Goal: Information Seeking & Learning: Learn about a topic

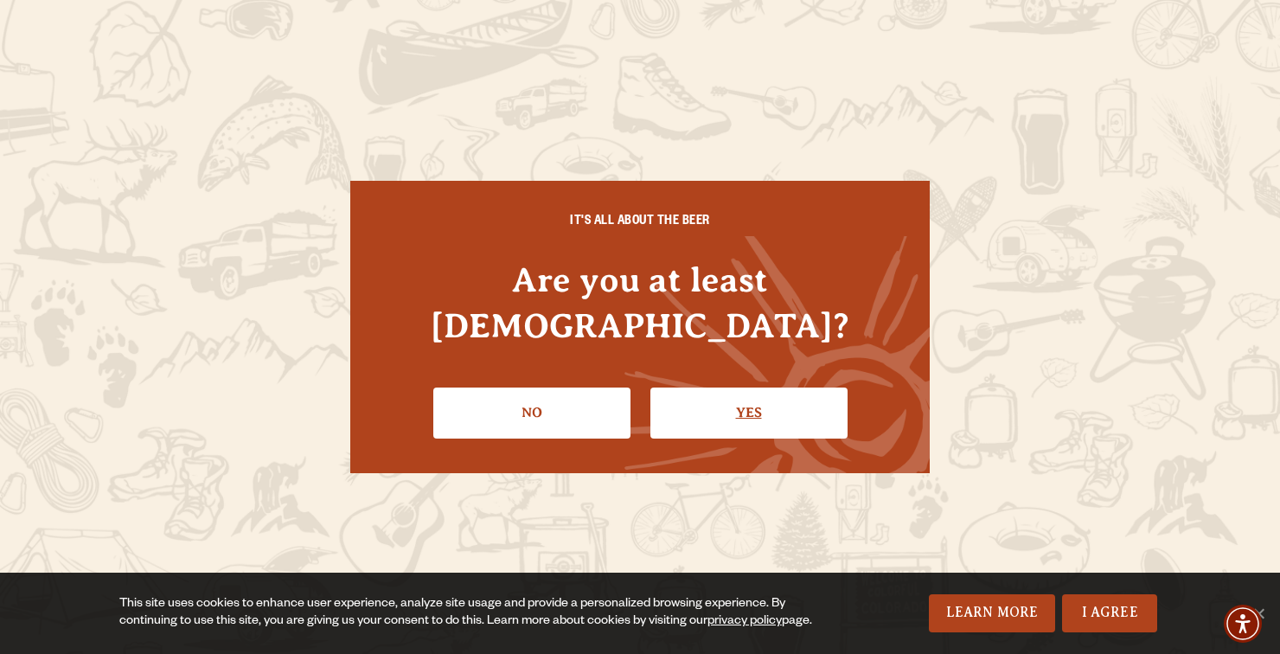
click at [746, 387] on link "Yes" at bounding box center [748, 412] width 197 height 50
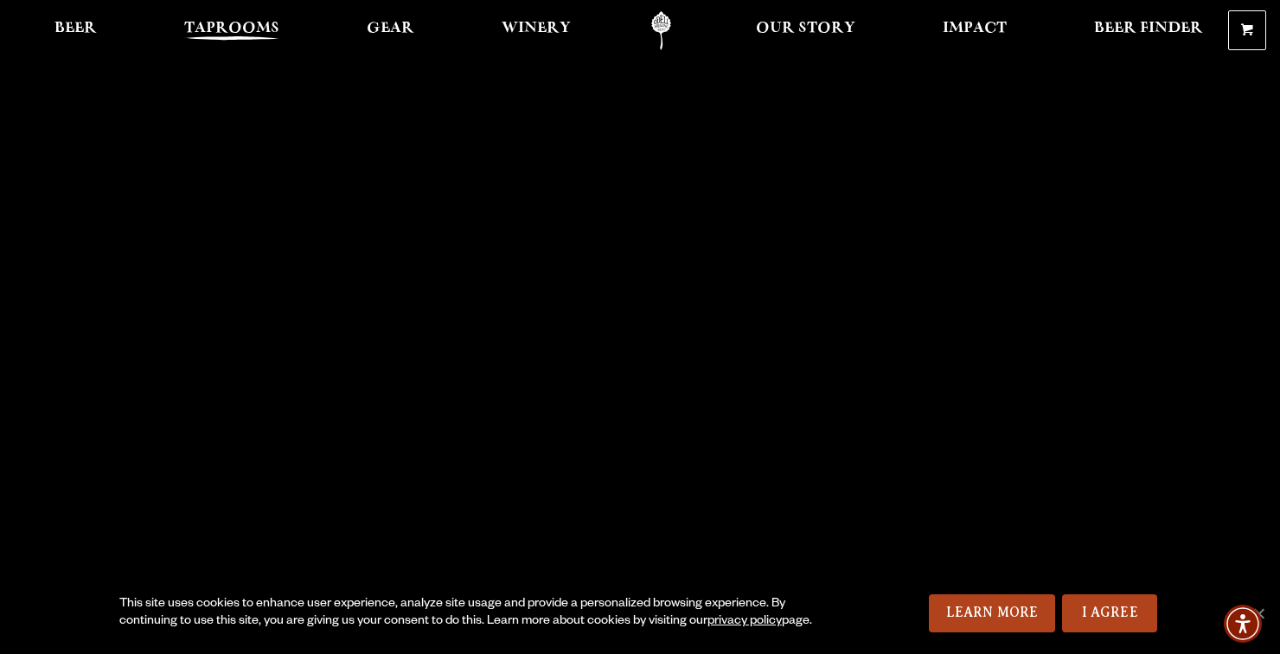
click at [204, 11] on link "Taprooms" at bounding box center [232, 30] width 118 height 39
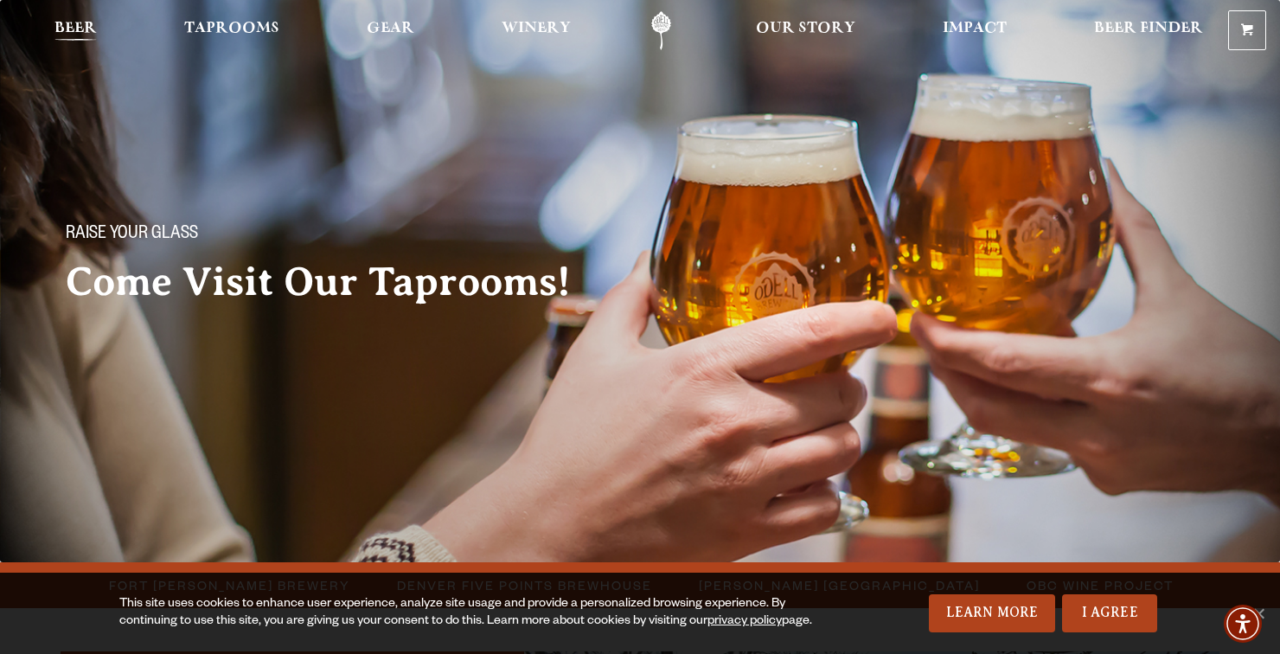
click at [58, 35] on span "Beer" at bounding box center [75, 29] width 42 height 14
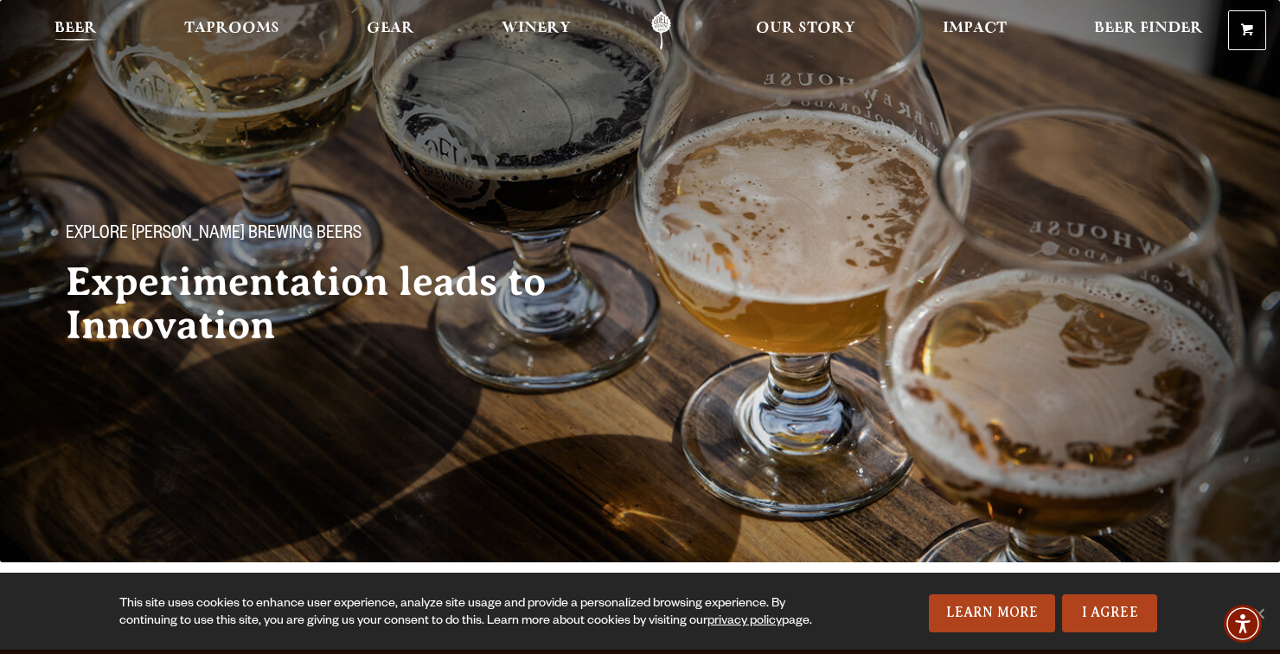
click at [63, 35] on span "Beer" at bounding box center [75, 29] width 42 height 14
click at [214, 26] on span "Taprooms" at bounding box center [231, 29] width 95 height 14
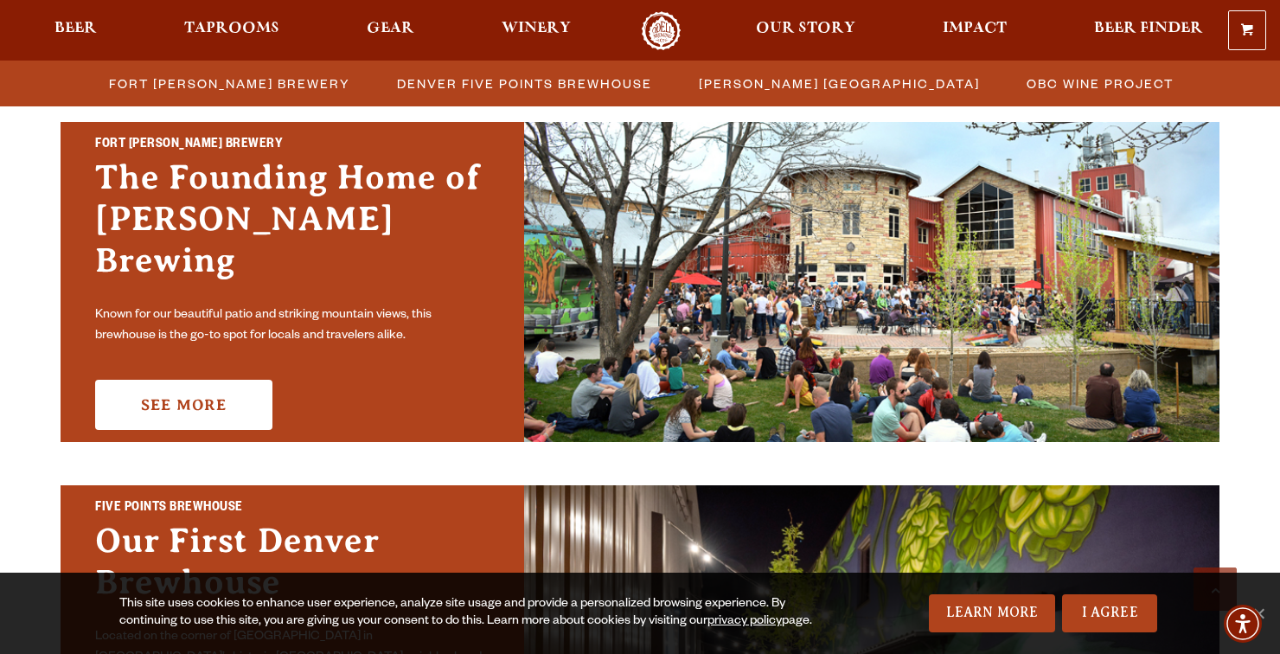
scroll to position [528, 0]
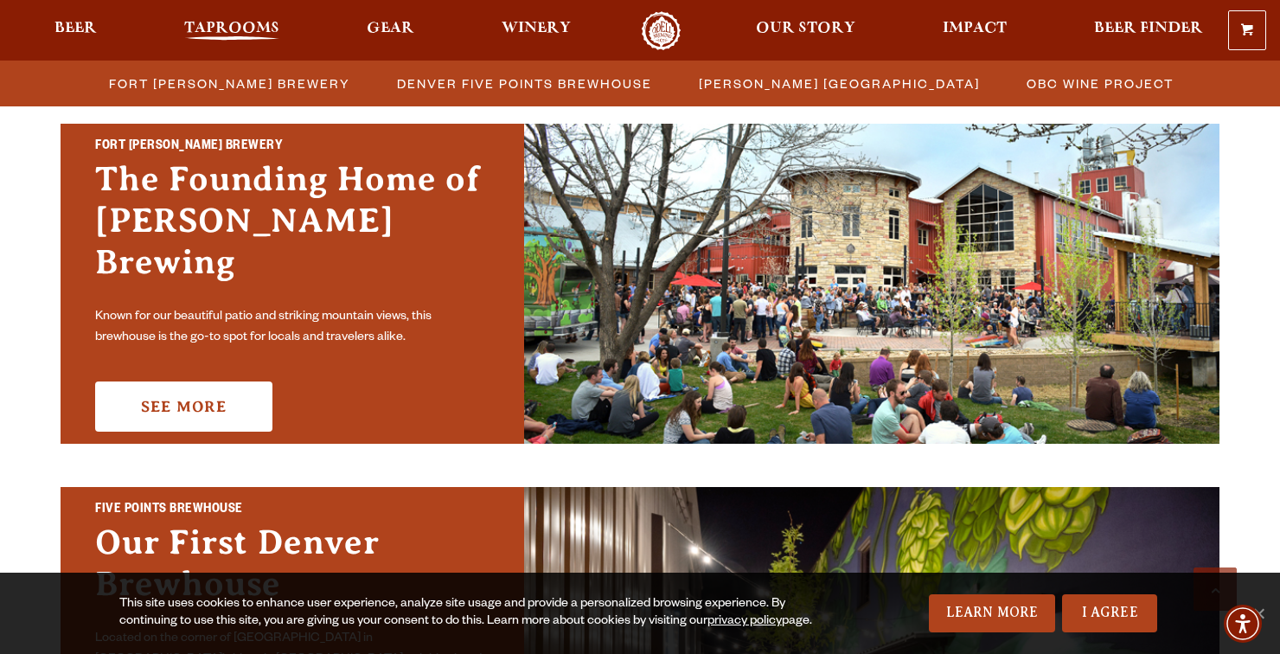
click at [214, 24] on span "Taprooms" at bounding box center [231, 29] width 95 height 14
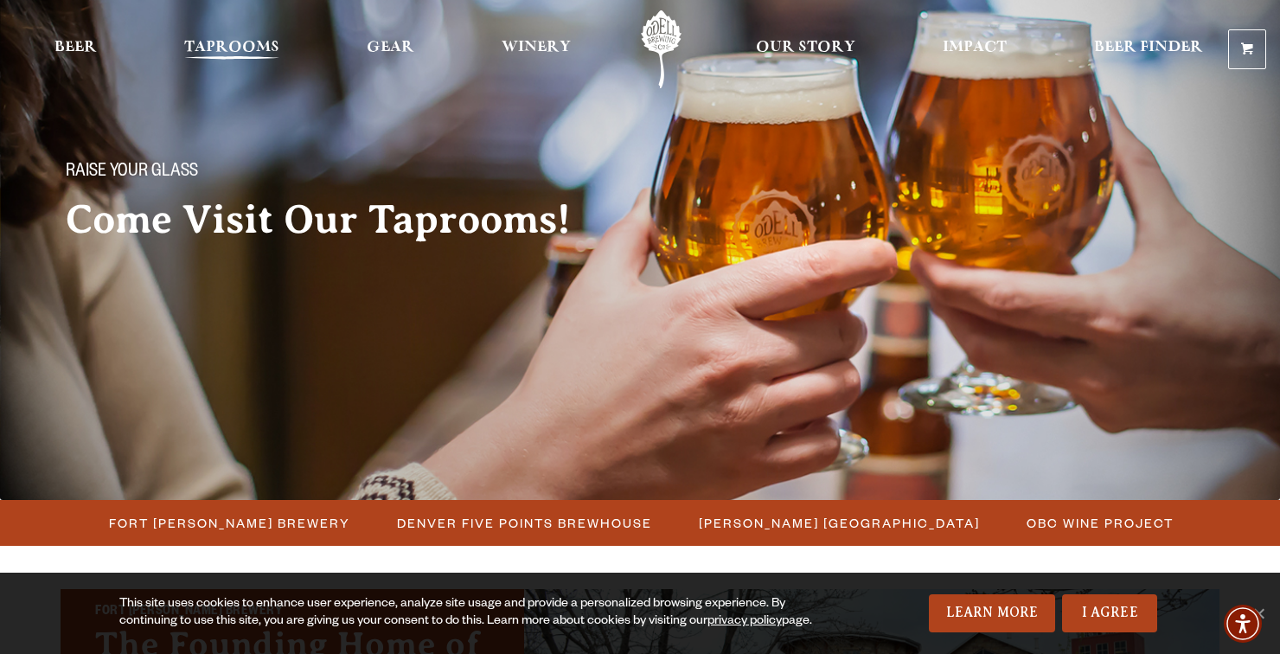
scroll to position [0, 0]
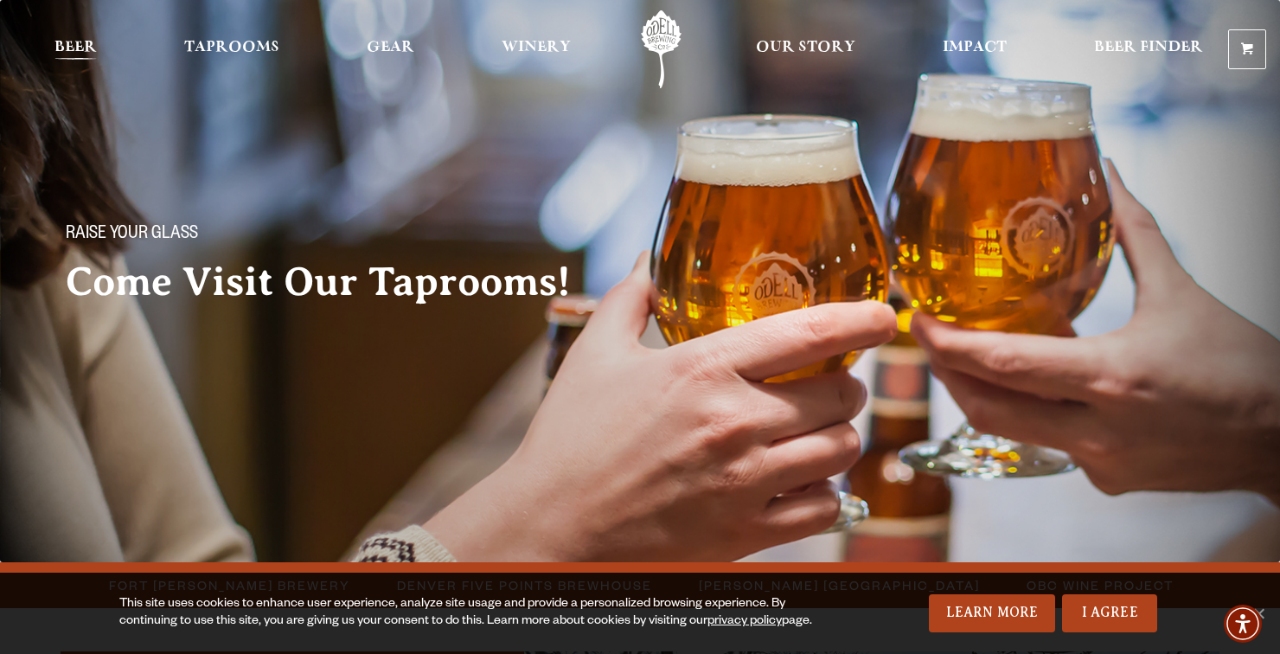
click at [60, 32] on link "Beer" at bounding box center [75, 49] width 65 height 78
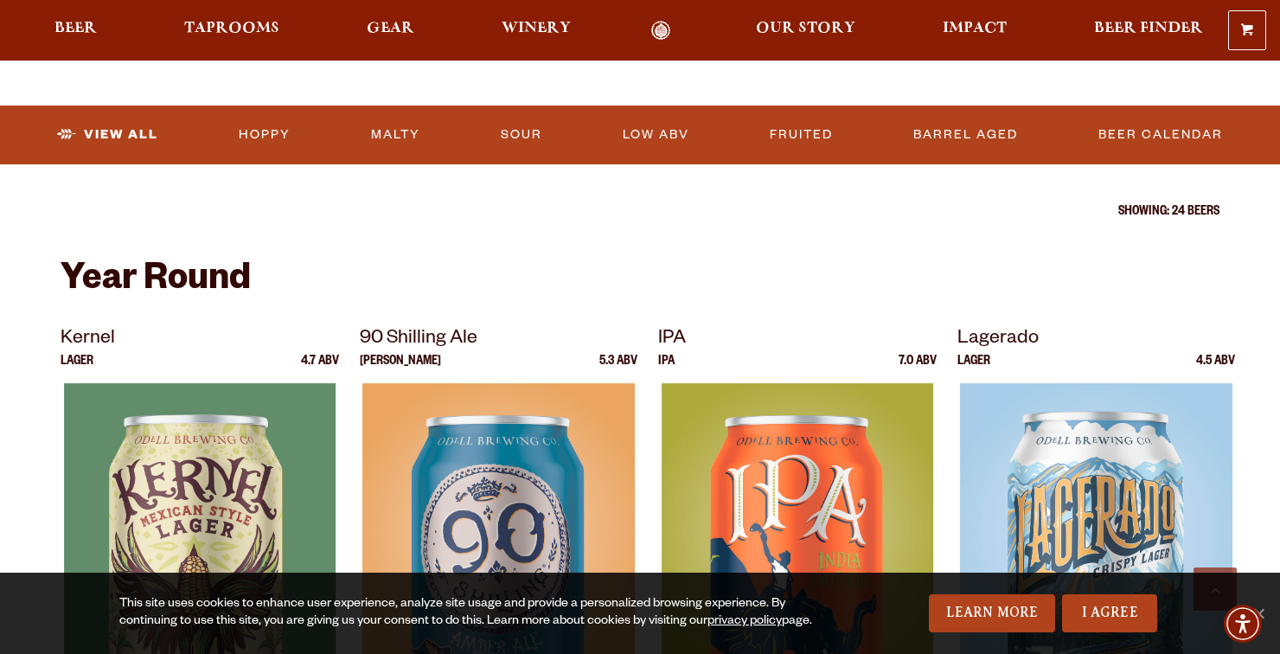
scroll to position [545, 0]
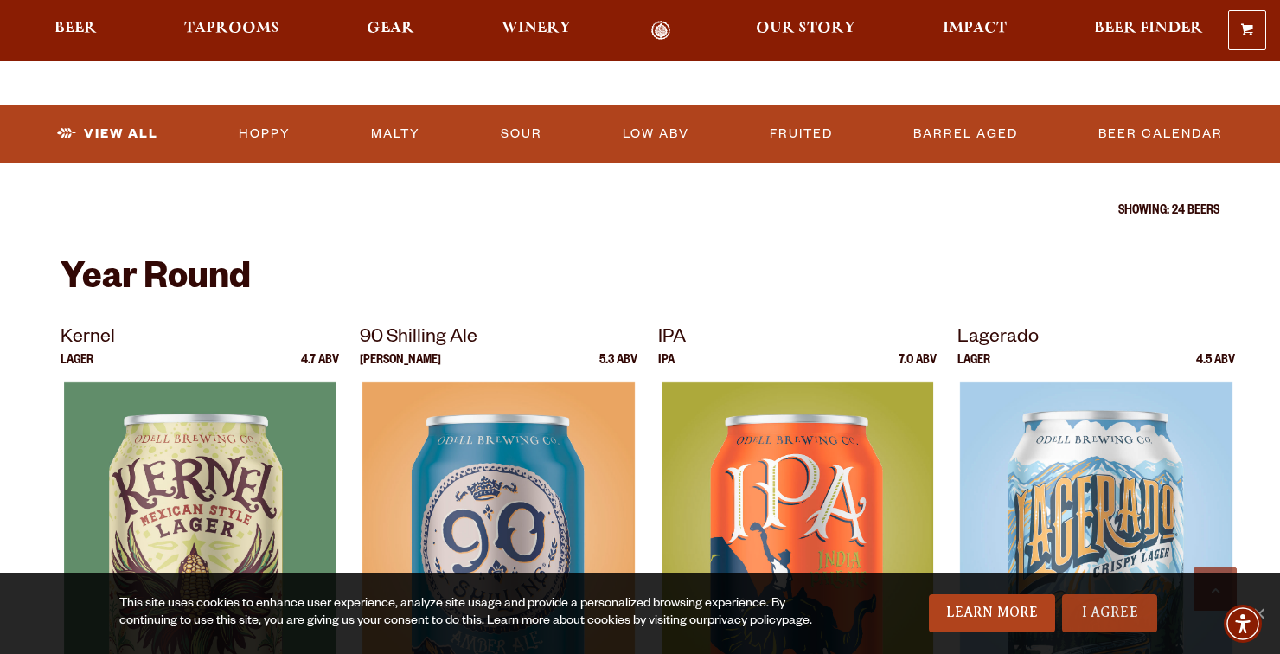
click at [1113, 632] on link "I Agree" at bounding box center [1109, 613] width 95 height 38
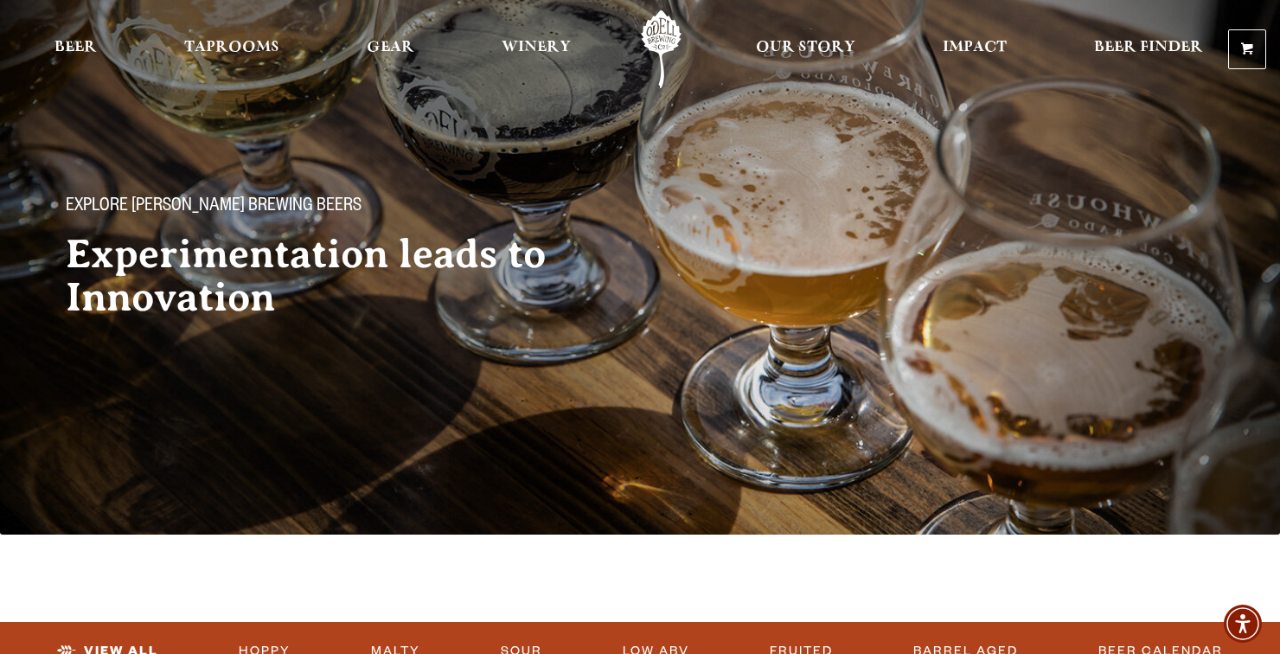
scroll to position [0, 0]
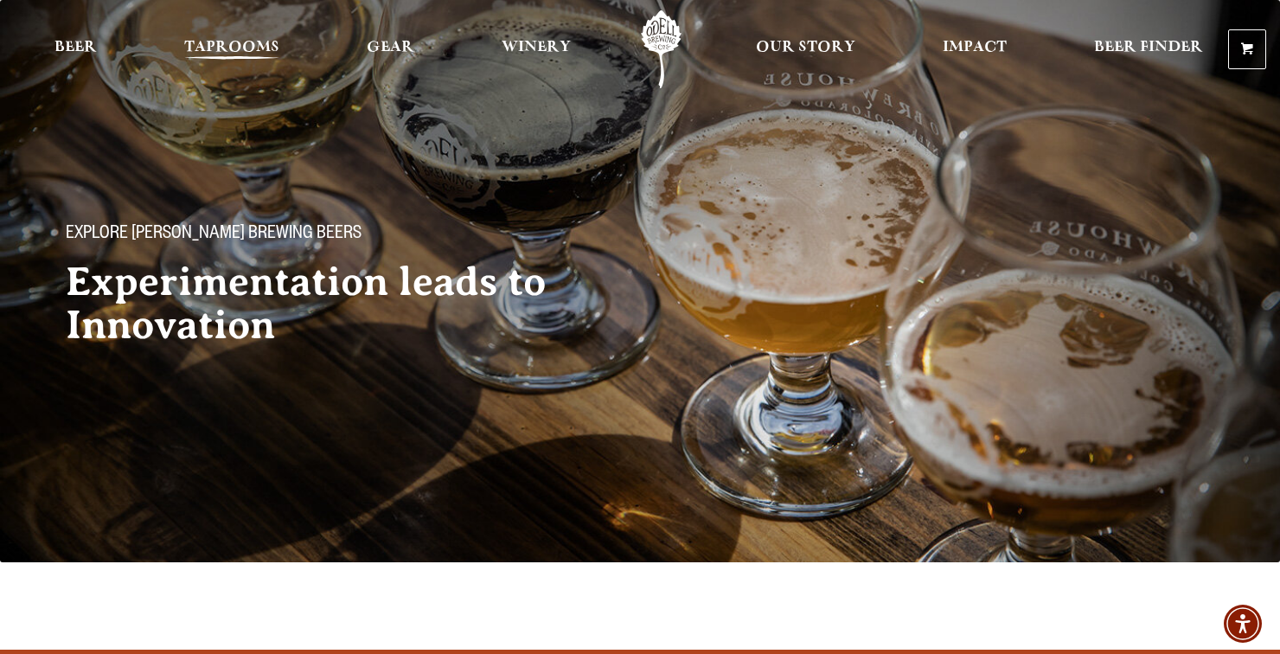
click at [199, 25] on link "Taprooms" at bounding box center [232, 49] width 118 height 78
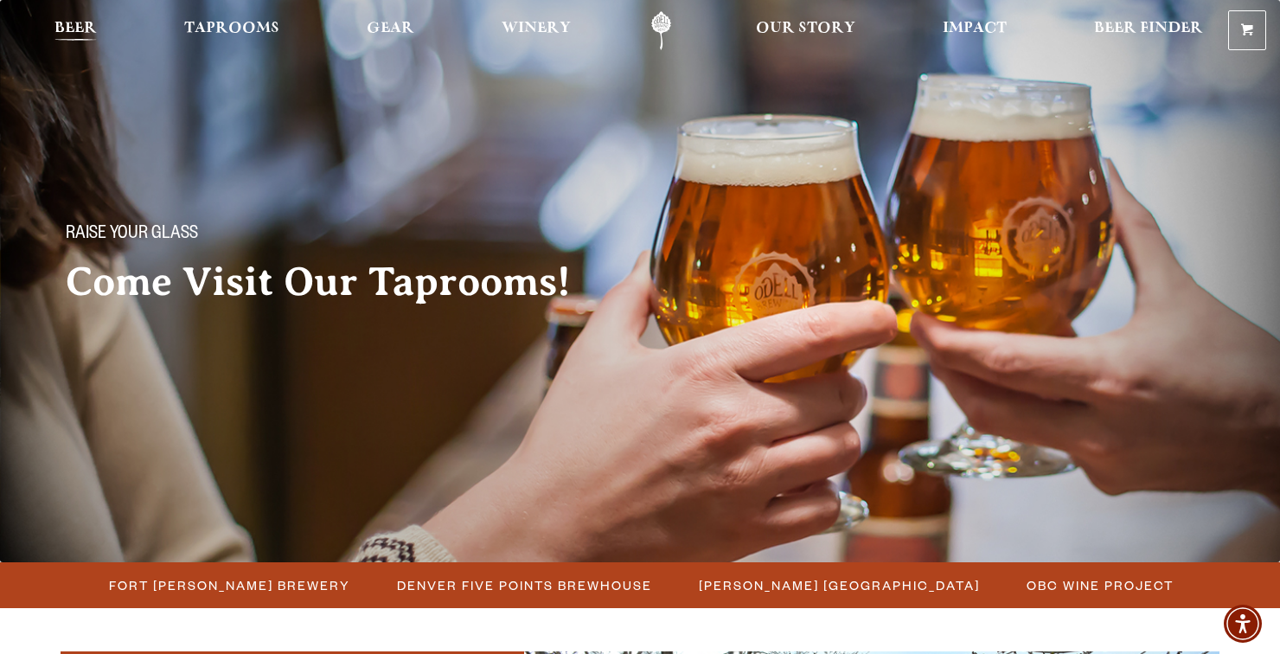
click at [79, 15] on link "Beer" at bounding box center [75, 30] width 65 height 39
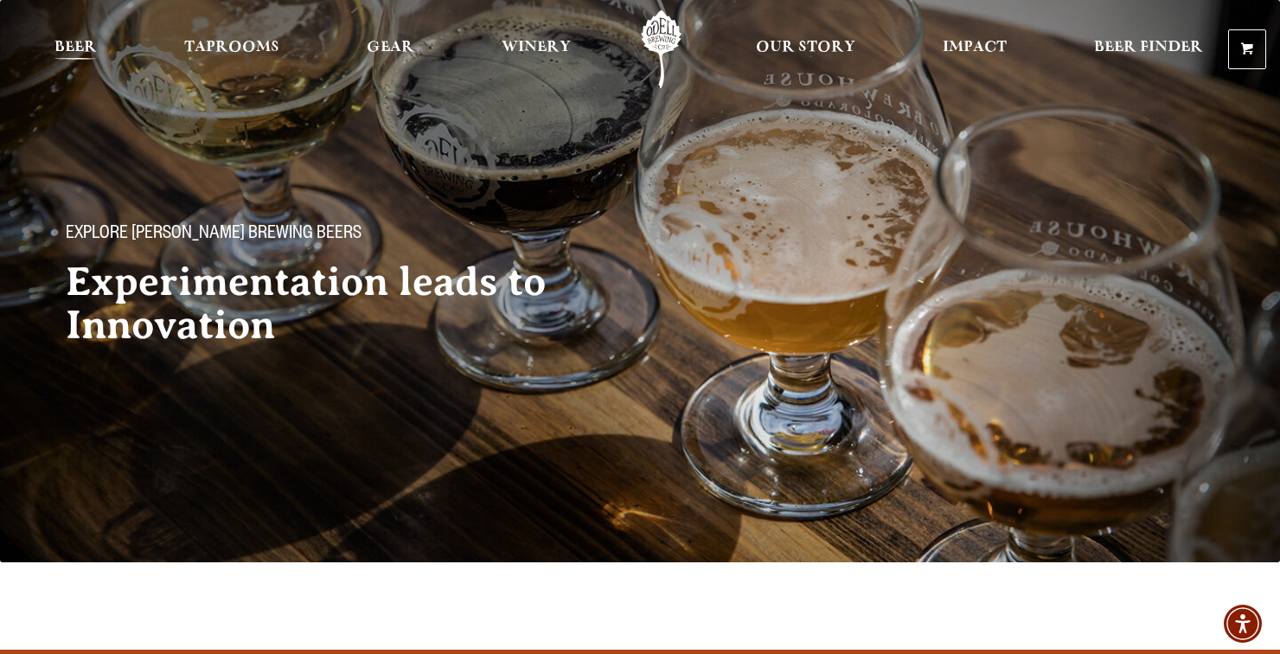
click at [74, 36] on link "Beer" at bounding box center [75, 49] width 65 height 78
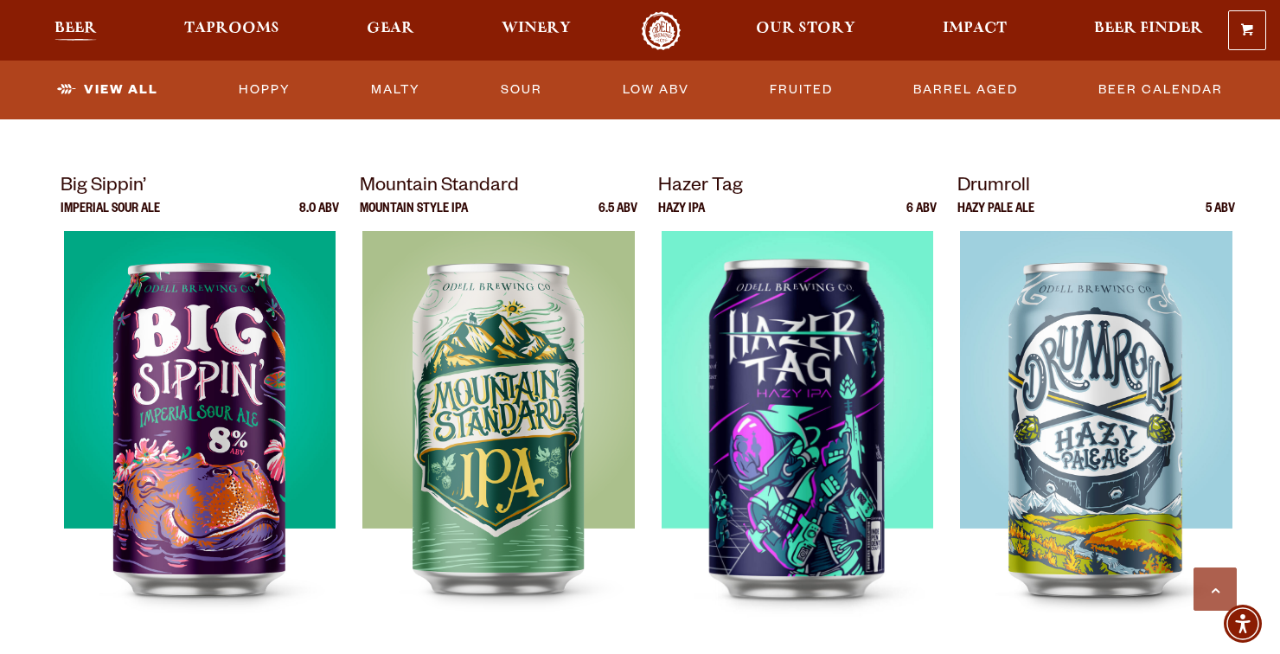
scroll to position [1721, 0]
click at [1129, 97] on link "Beer Calendar" at bounding box center [1161, 90] width 138 height 40
